Goal: Understand process/instructions

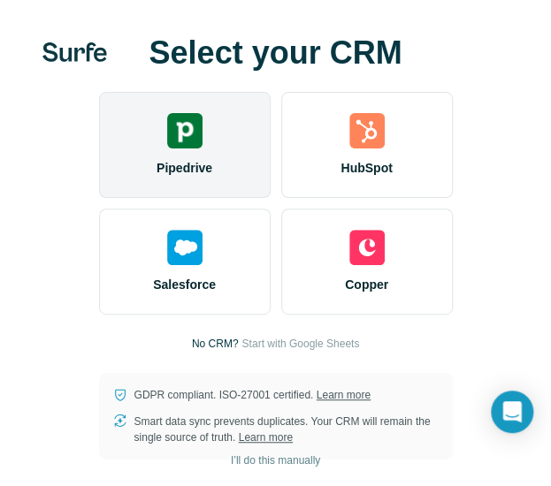
click at [182, 142] on img at bounding box center [184, 130] width 35 height 35
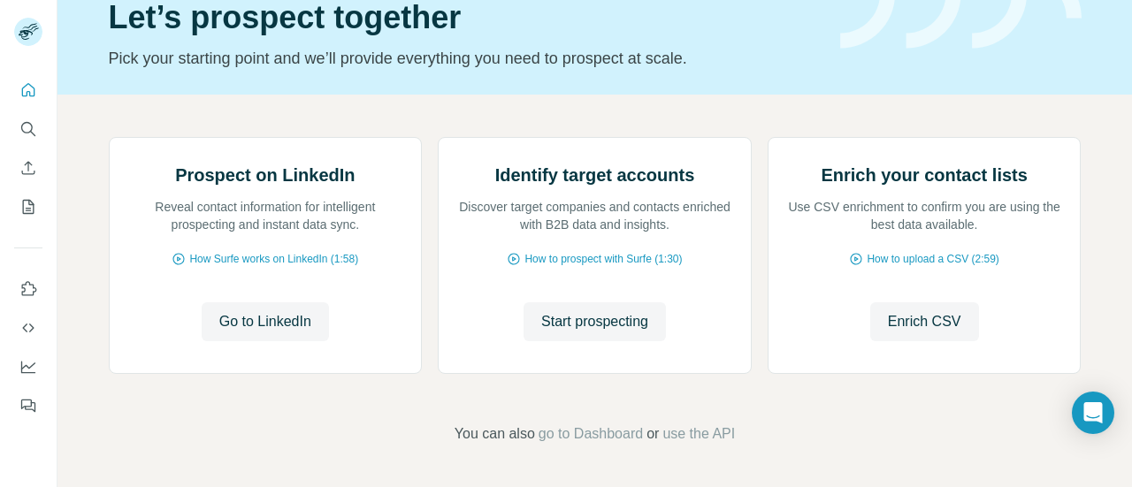
scroll to position [188, 0]
click at [256, 332] on span "Go to LinkedIn" at bounding box center [265, 321] width 92 height 21
click at [173, 266] on icon at bounding box center [179, 259] width 14 height 14
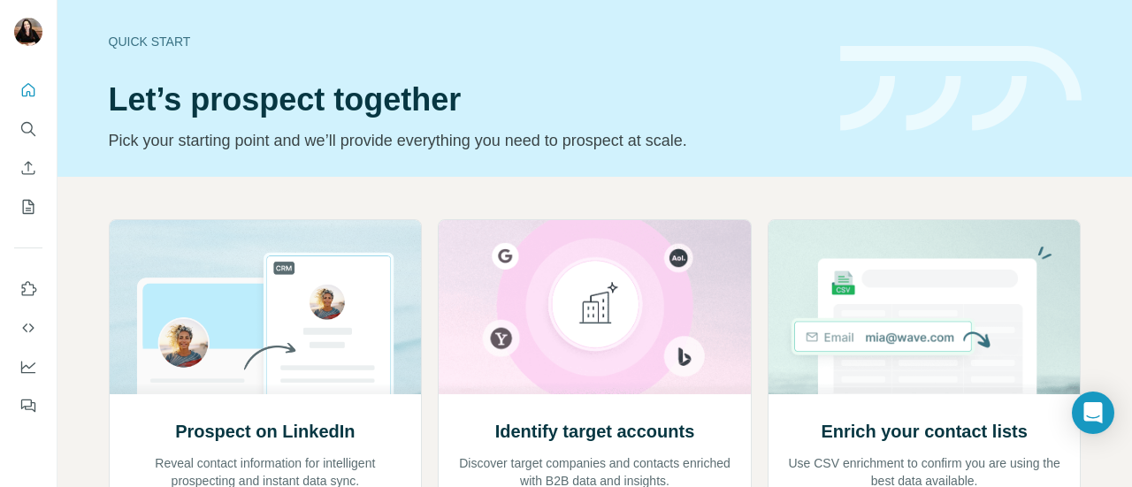
scroll to position [148, 0]
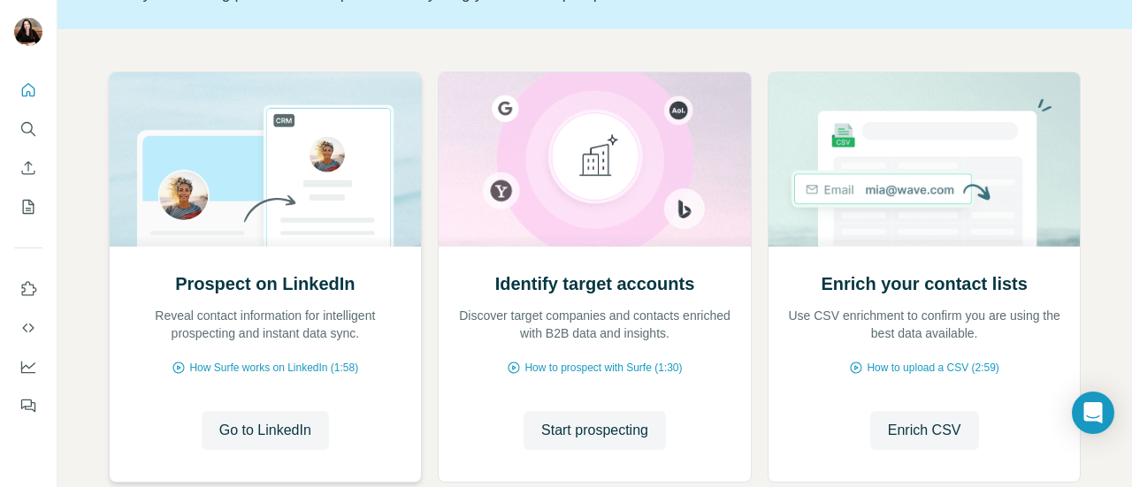
click at [318, 291] on h2 "Prospect on LinkedIn" at bounding box center [265, 283] width 180 height 25
click at [266, 424] on span "Go to LinkedIn" at bounding box center [265, 430] width 92 height 21
